Goal: Transaction & Acquisition: Purchase product/service

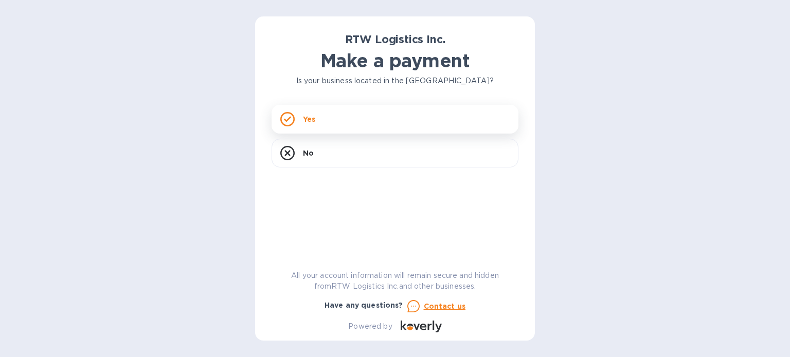
click at [331, 124] on div "Yes" at bounding box center [395, 119] width 247 height 29
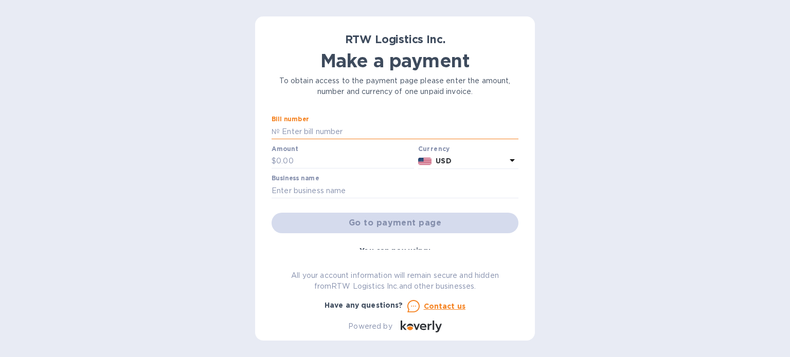
click at [333, 129] on input "text" at bounding box center [399, 131] width 239 height 15
paste input "39,438.95"
type input "39,438.95"
click at [306, 158] on input "text" at bounding box center [345, 161] width 138 height 15
drag, startPoint x: 329, startPoint y: 129, endPoint x: 239, endPoint y: 131, distance: 90.5
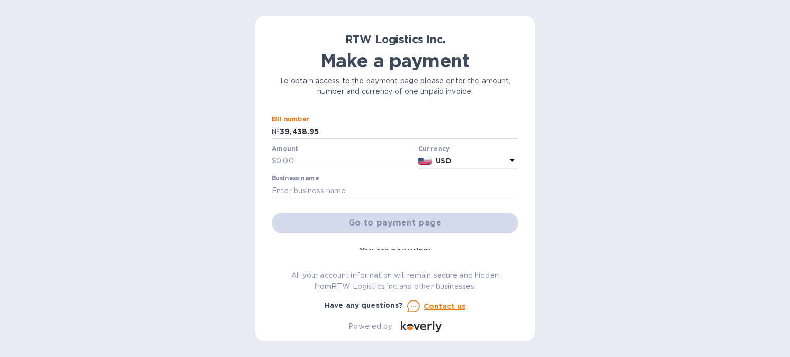
click at [239, 131] on div "RTW Logistics Inc. Make a payment To obtain access to the payment page please e…" at bounding box center [395, 178] width 790 height 357
click at [313, 164] on input "text" at bounding box center [345, 161] width 138 height 15
paste input "39,438.95"
type input "39,438.95"
click at [313, 128] on input "text" at bounding box center [399, 131] width 239 height 15
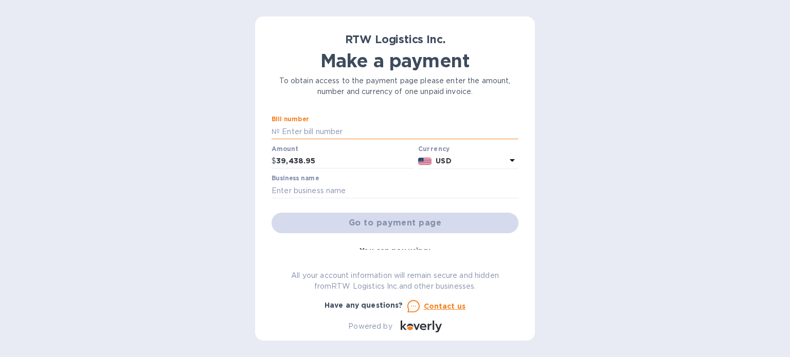
type input "e"
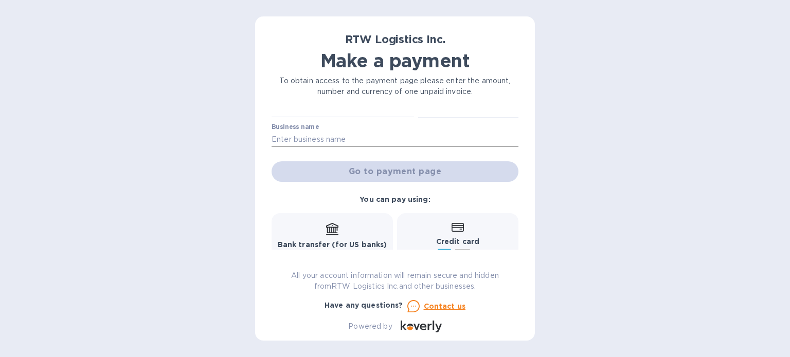
type input "RTW Payment 52"
click at [352, 139] on input "text" at bounding box center [395, 139] width 247 height 15
type input "Remmy INC"
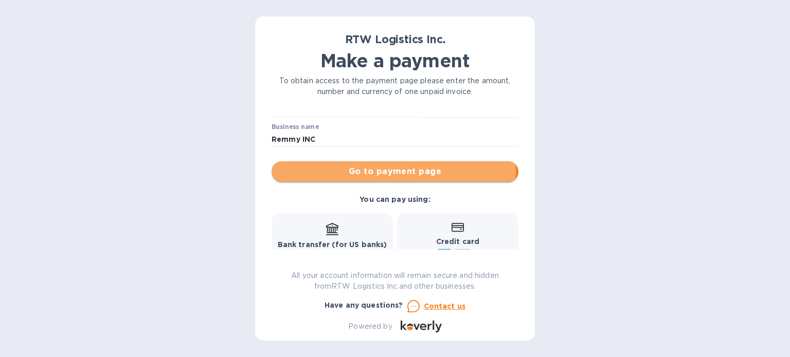
click at [360, 166] on span "Go to payment page" at bounding box center [395, 172] width 230 height 12
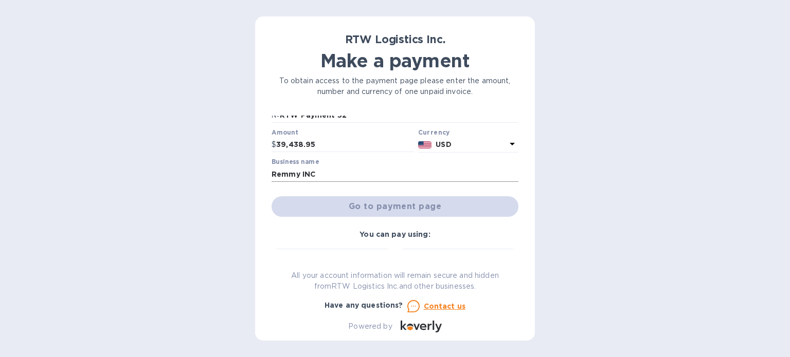
scroll to position [0, 0]
